Goal: Browse casually

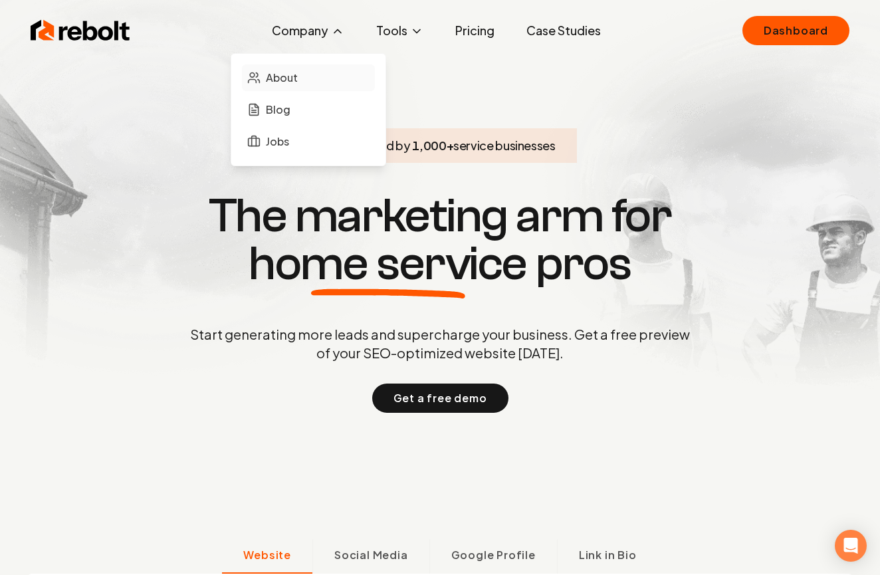
click at [297, 76] on span "About" at bounding box center [282, 78] width 32 height 16
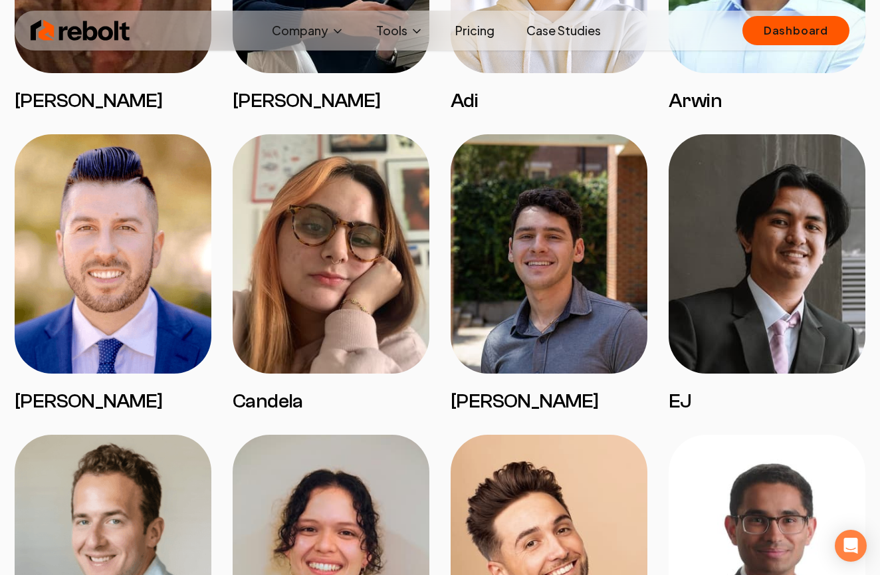
scroll to position [2444, 0]
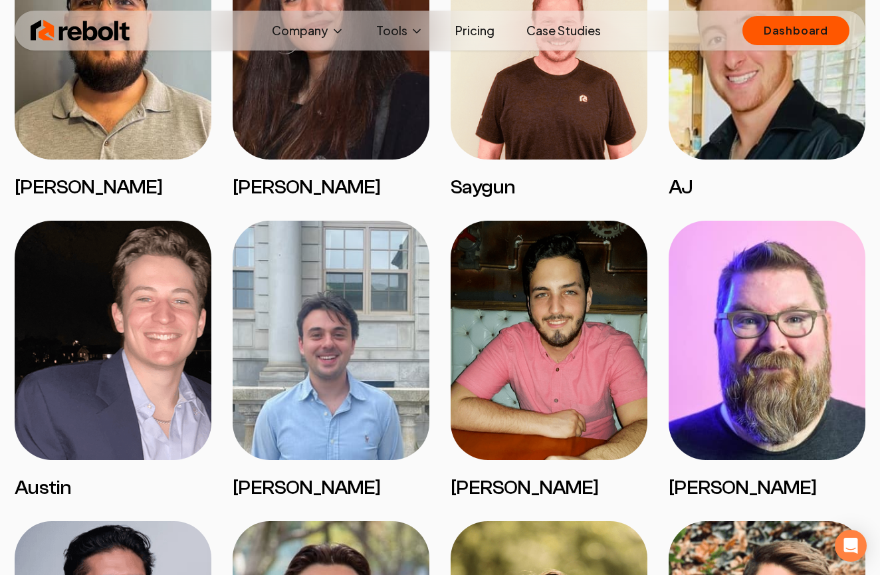
click at [474, 29] on link "Pricing" at bounding box center [474, 30] width 60 height 27
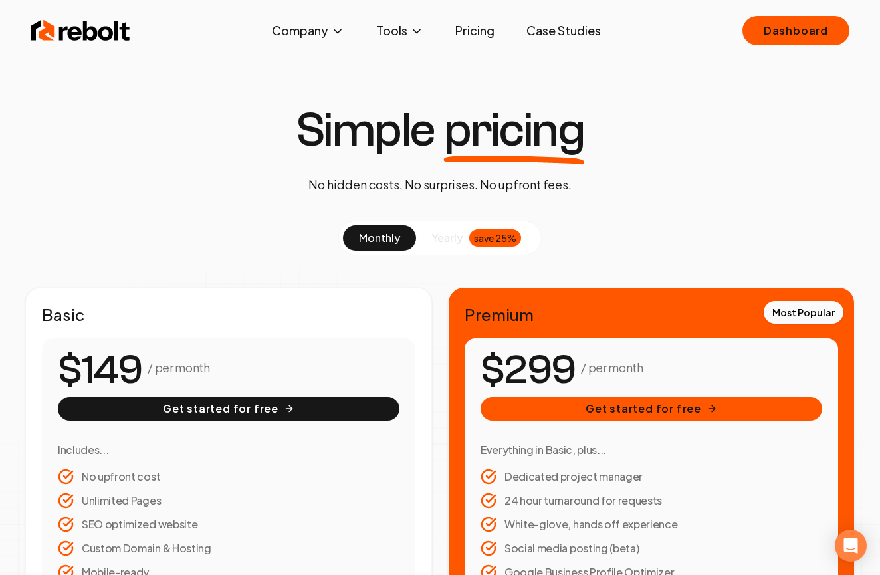
click at [106, 35] on img at bounding box center [81, 30] width 100 height 27
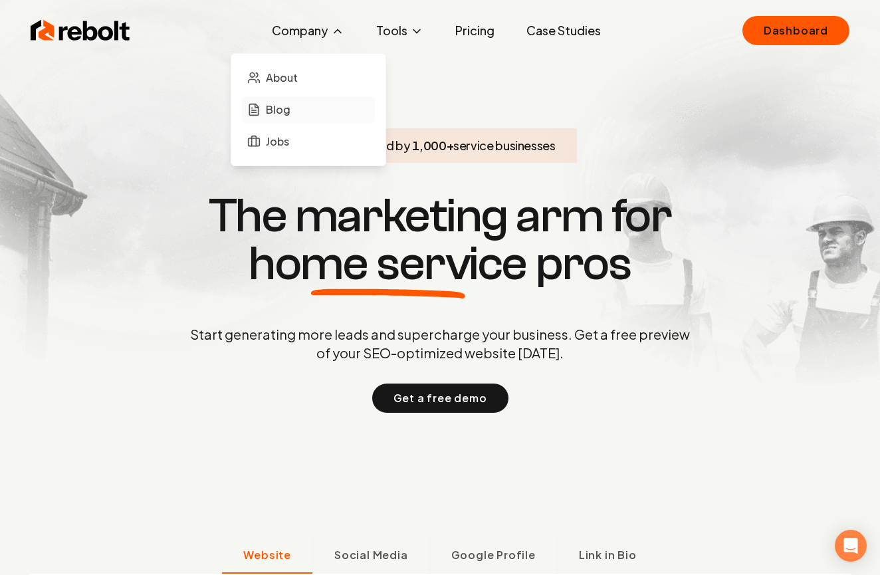
click at [278, 118] on link "Blog" at bounding box center [308, 109] width 133 height 27
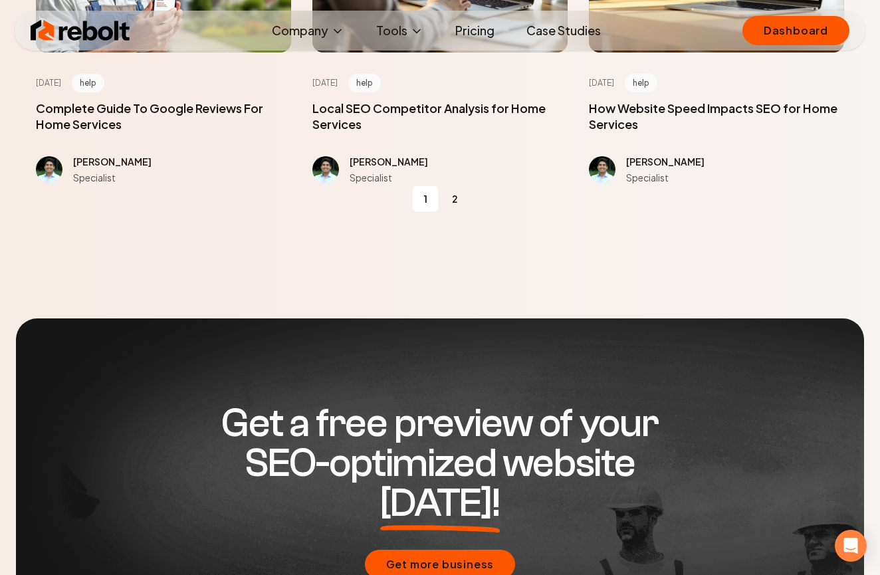
scroll to position [1767, 0]
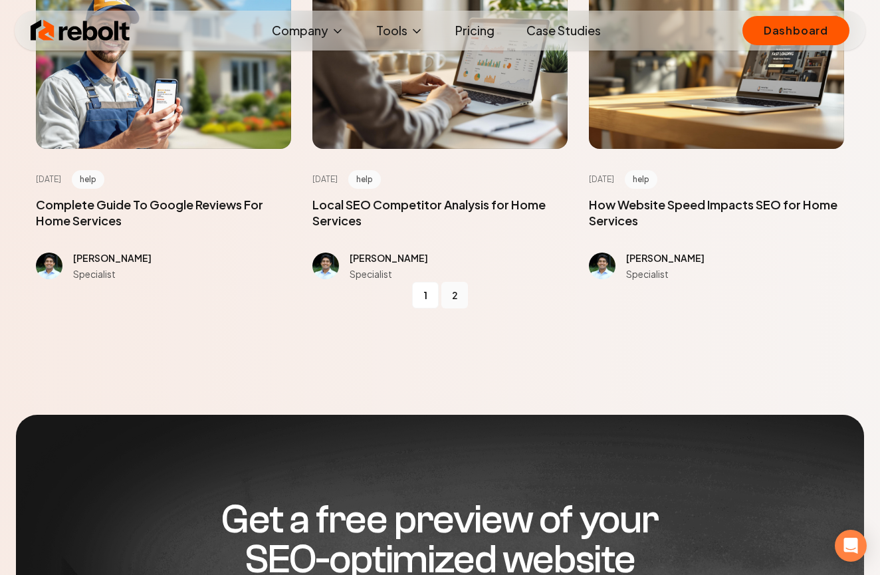
click at [447, 300] on link "2" at bounding box center [454, 295] width 27 height 27
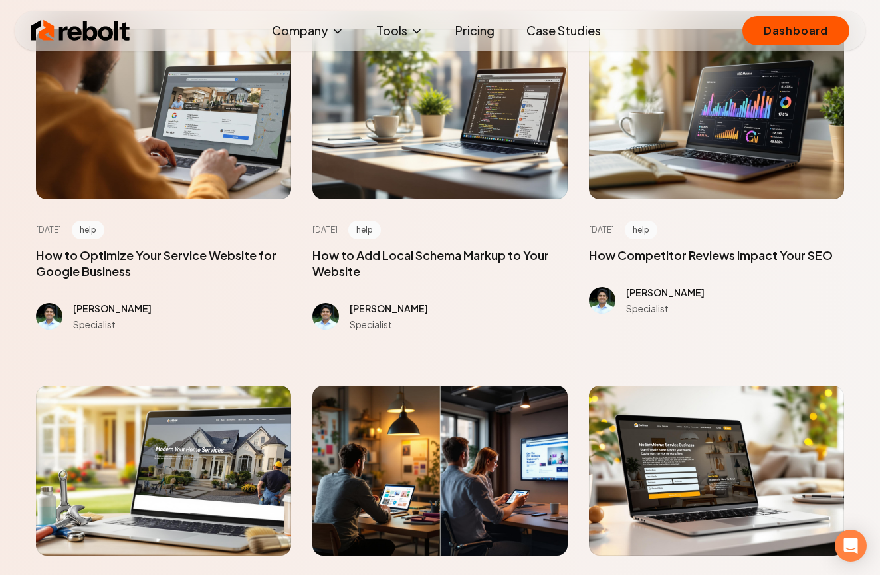
scroll to position [656, 0]
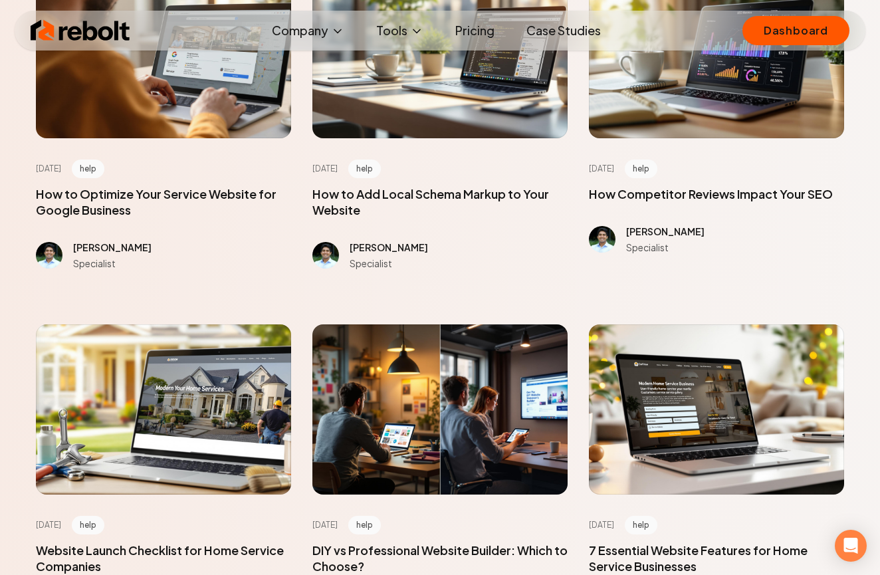
click at [327, 252] on span at bounding box center [439, 255] width 255 height 32
click at [359, 252] on span at bounding box center [439, 255] width 255 height 32
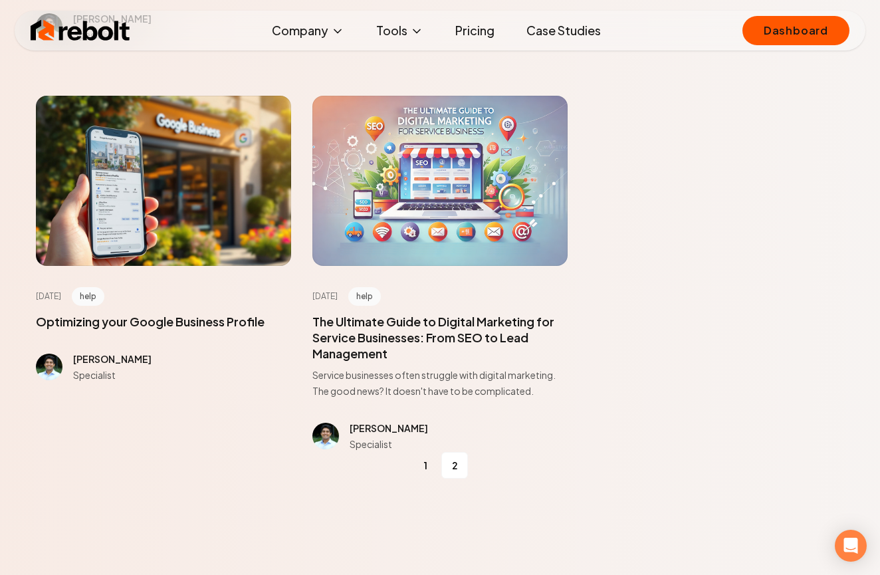
scroll to position [1645, 0]
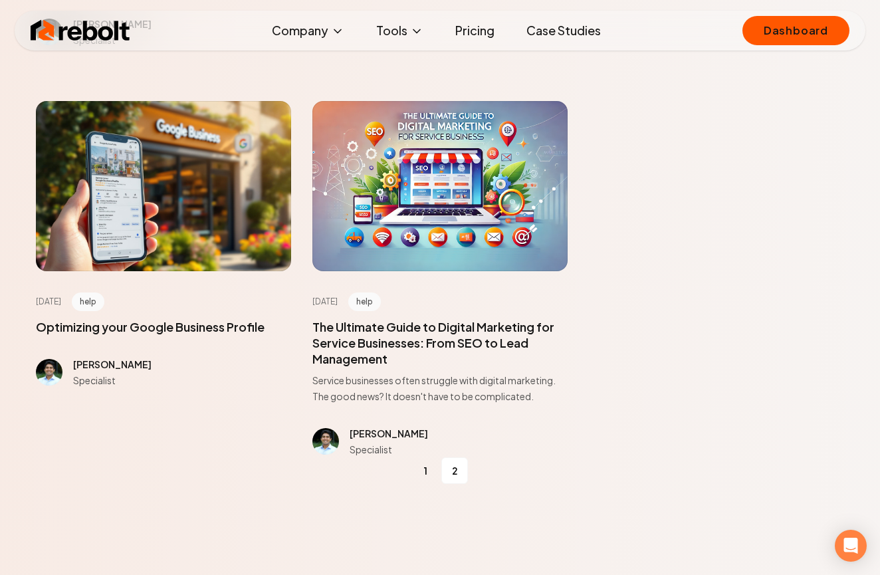
click at [101, 27] on img at bounding box center [81, 30] width 100 height 27
